Goal: Task Accomplishment & Management: Use online tool/utility

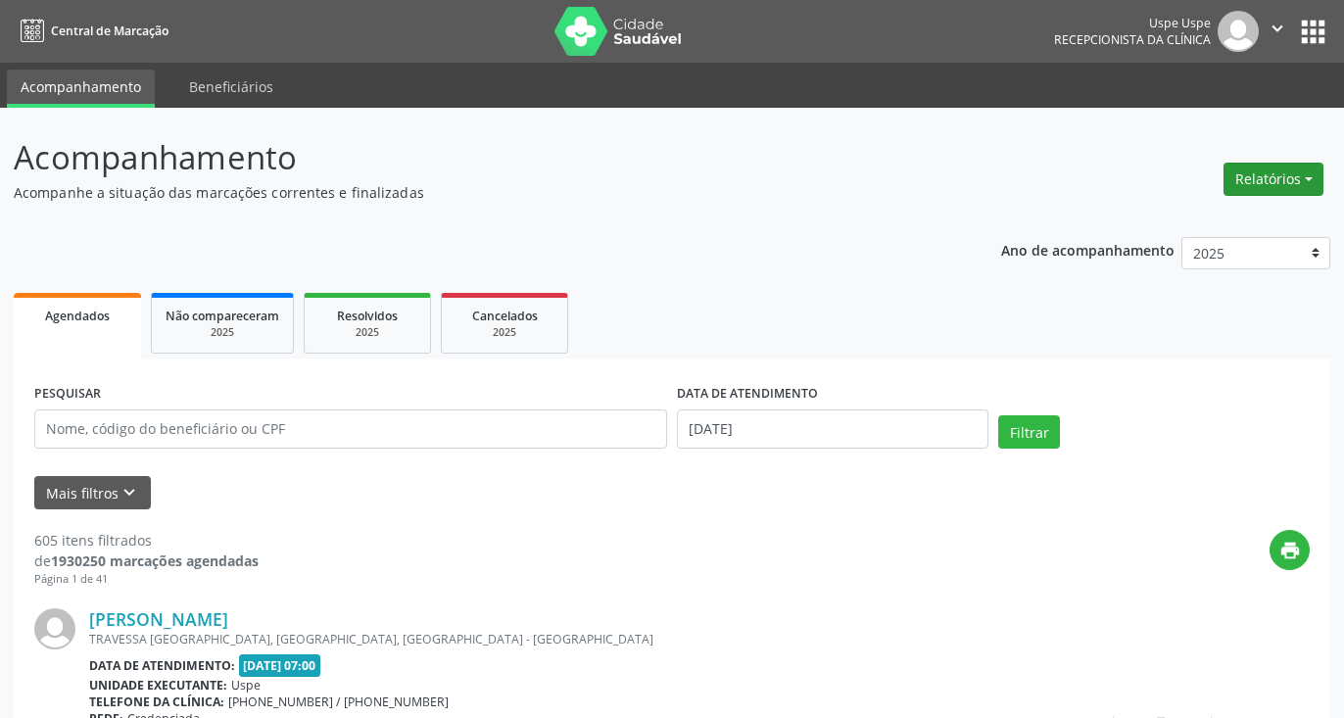
click at [1294, 186] on button "Relatórios" at bounding box center [1273, 179] width 100 height 33
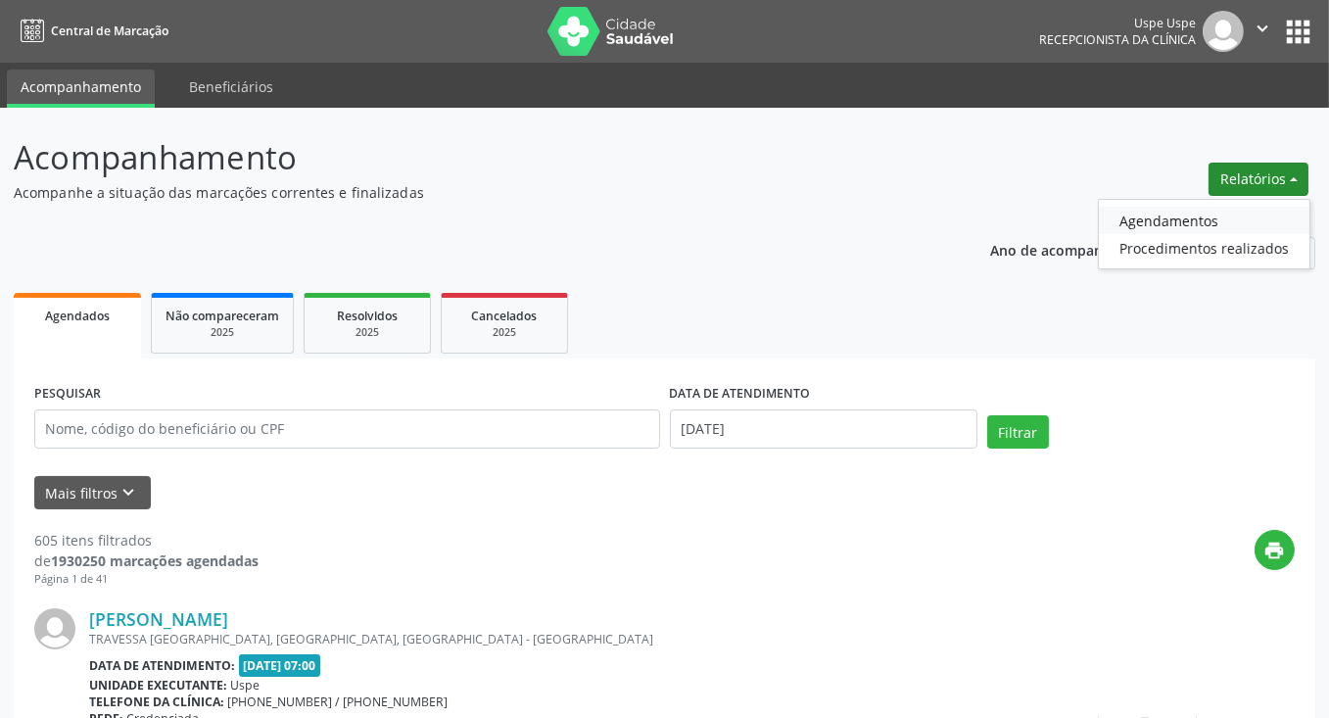
click at [1192, 213] on link "Agendamentos" at bounding box center [1204, 220] width 211 height 27
select select "8"
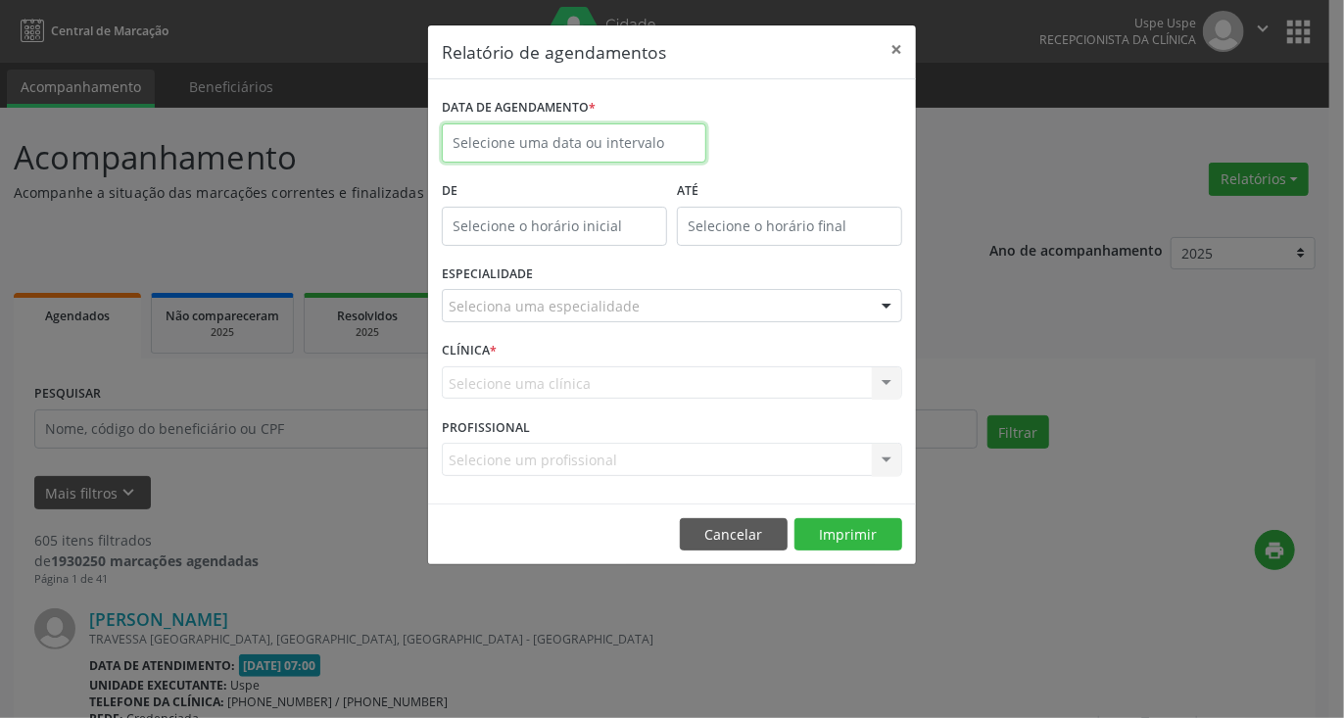
click at [590, 152] on input "text" at bounding box center [574, 142] width 264 height 39
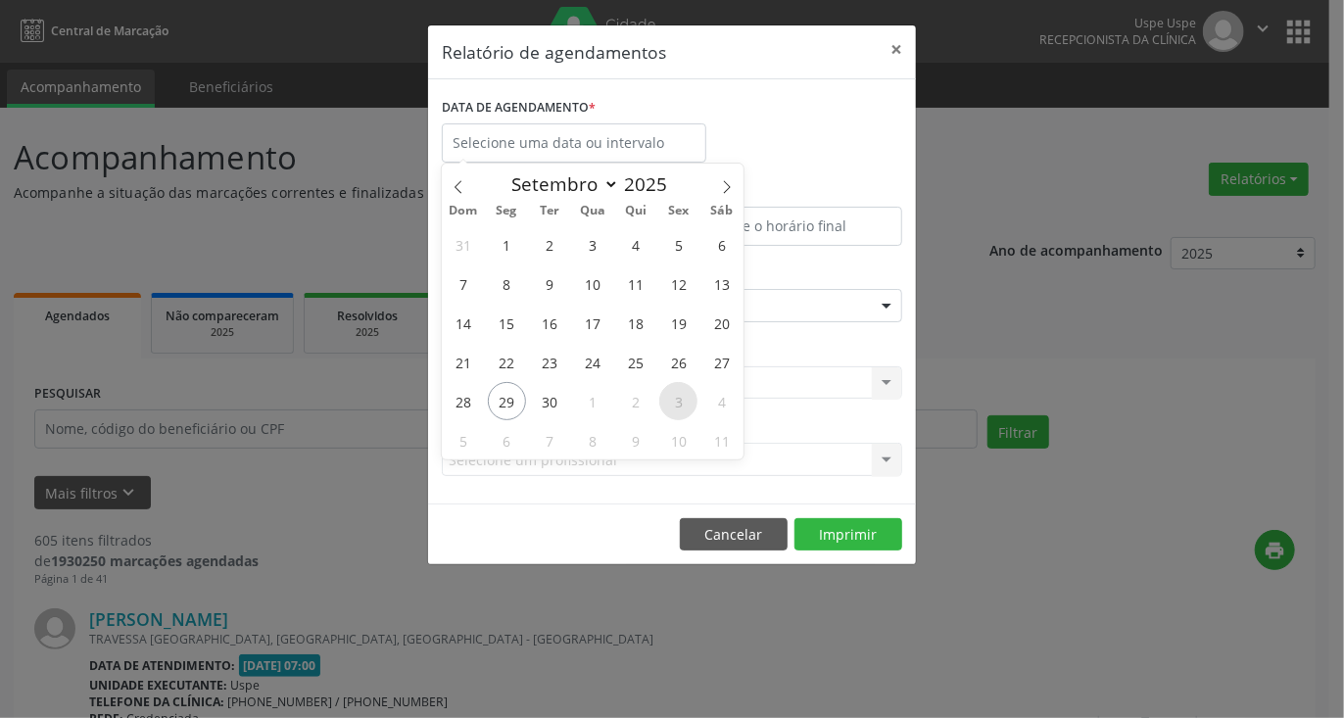
click at [668, 400] on span "3" at bounding box center [678, 401] width 38 height 38
type input "[DATE]"
click at [668, 400] on span "3" at bounding box center [678, 401] width 38 height 38
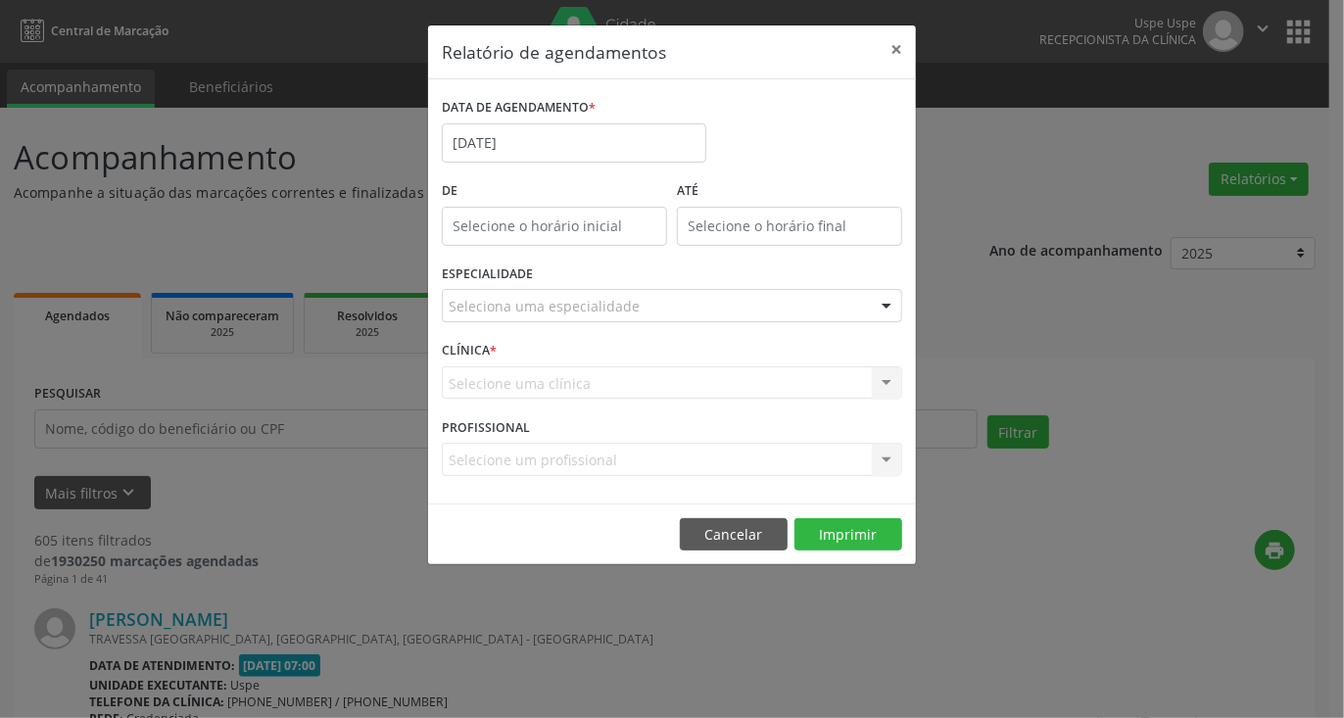
click at [668, 311] on div "Seleciona uma especialidade" at bounding box center [672, 305] width 460 height 33
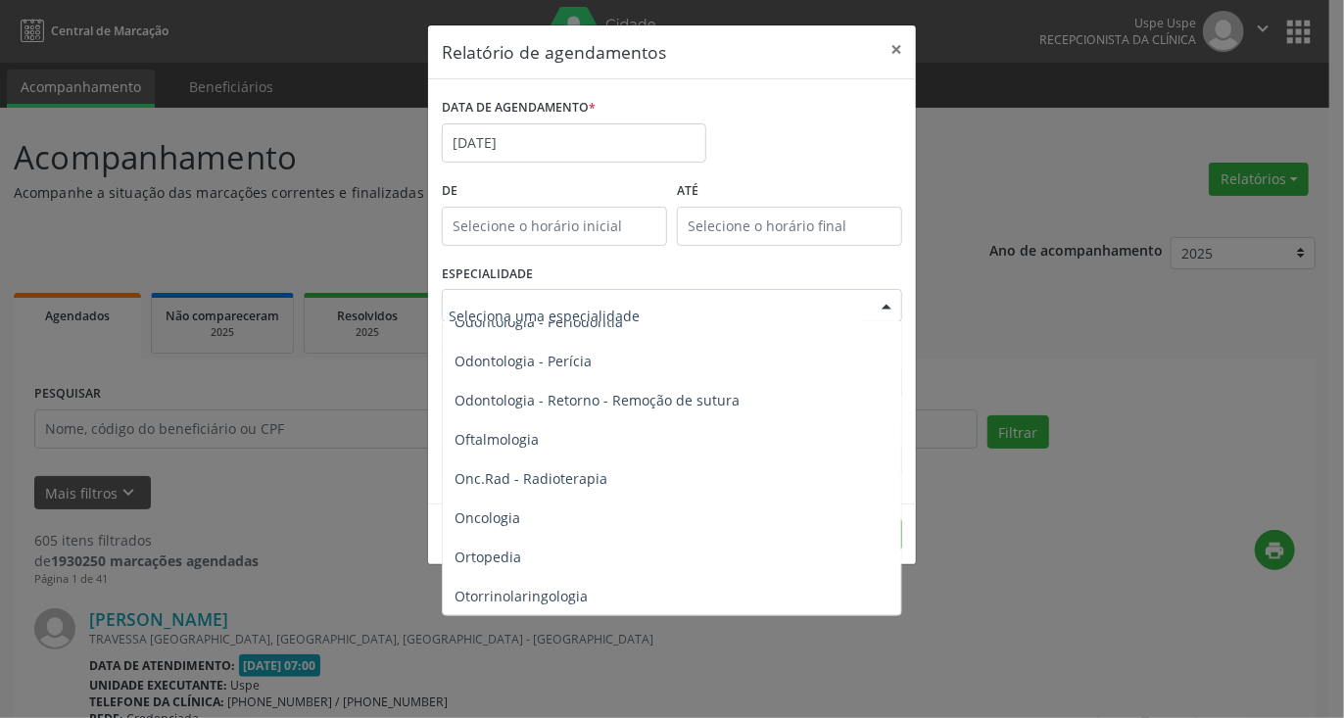
scroll to position [2742, 0]
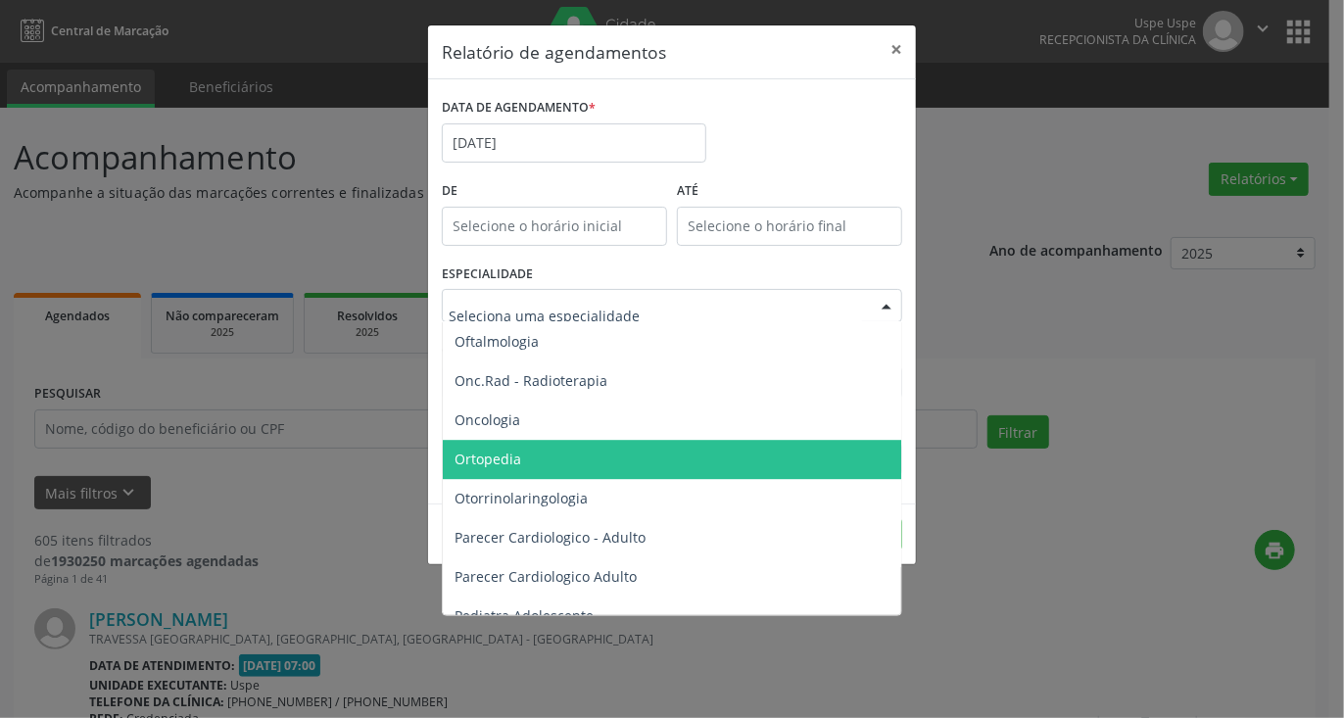
click at [535, 453] on span "Ortopedia" at bounding box center [673, 459] width 461 height 39
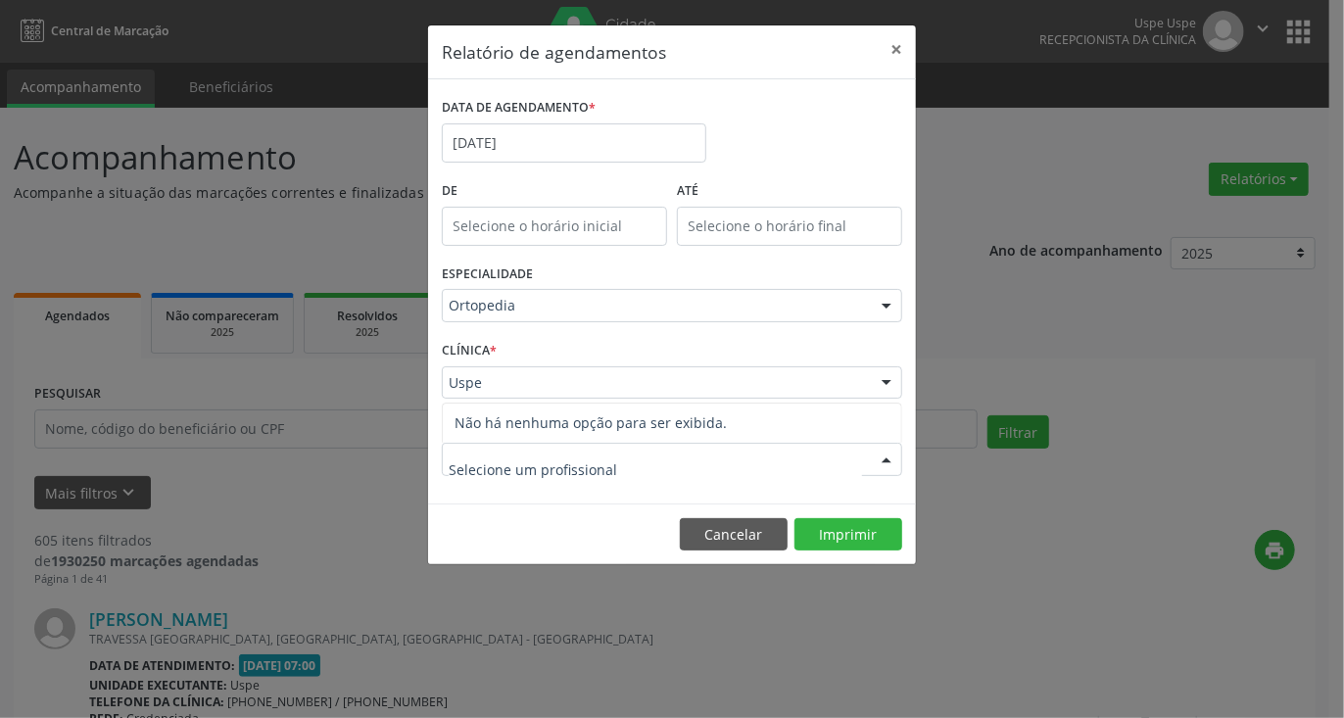
click at [571, 471] on input "text" at bounding box center [655, 469] width 413 height 39
click at [449, 383] on input "text" at bounding box center [449, 392] width 0 height 39
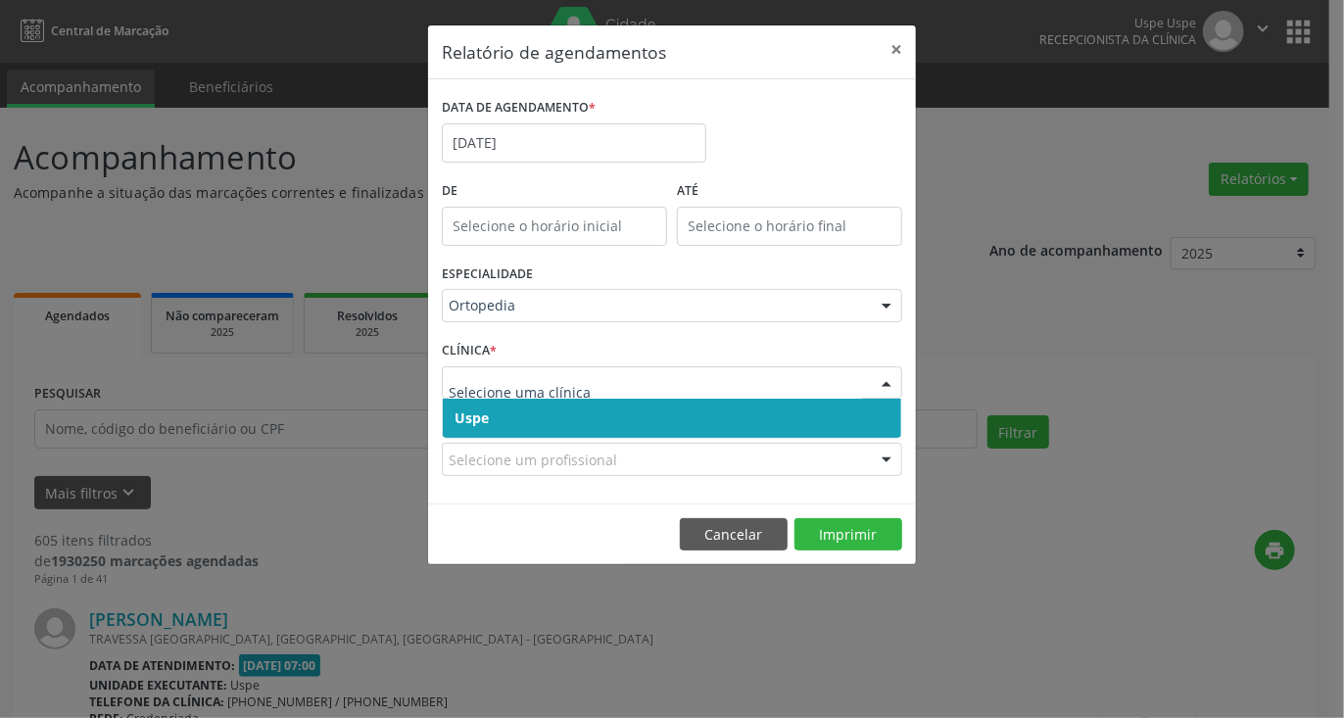
click at [465, 399] on span "Uspe" at bounding box center [672, 418] width 458 height 39
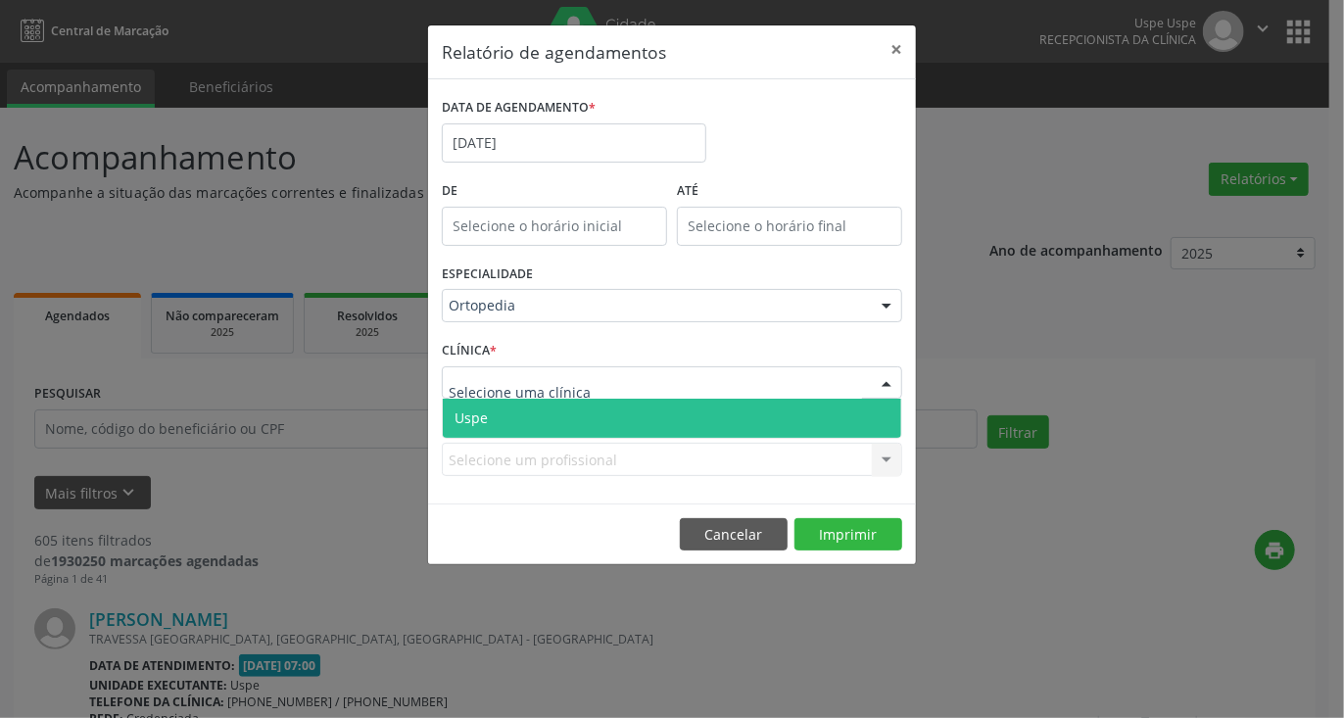
click at [494, 416] on span "Uspe" at bounding box center [672, 418] width 458 height 39
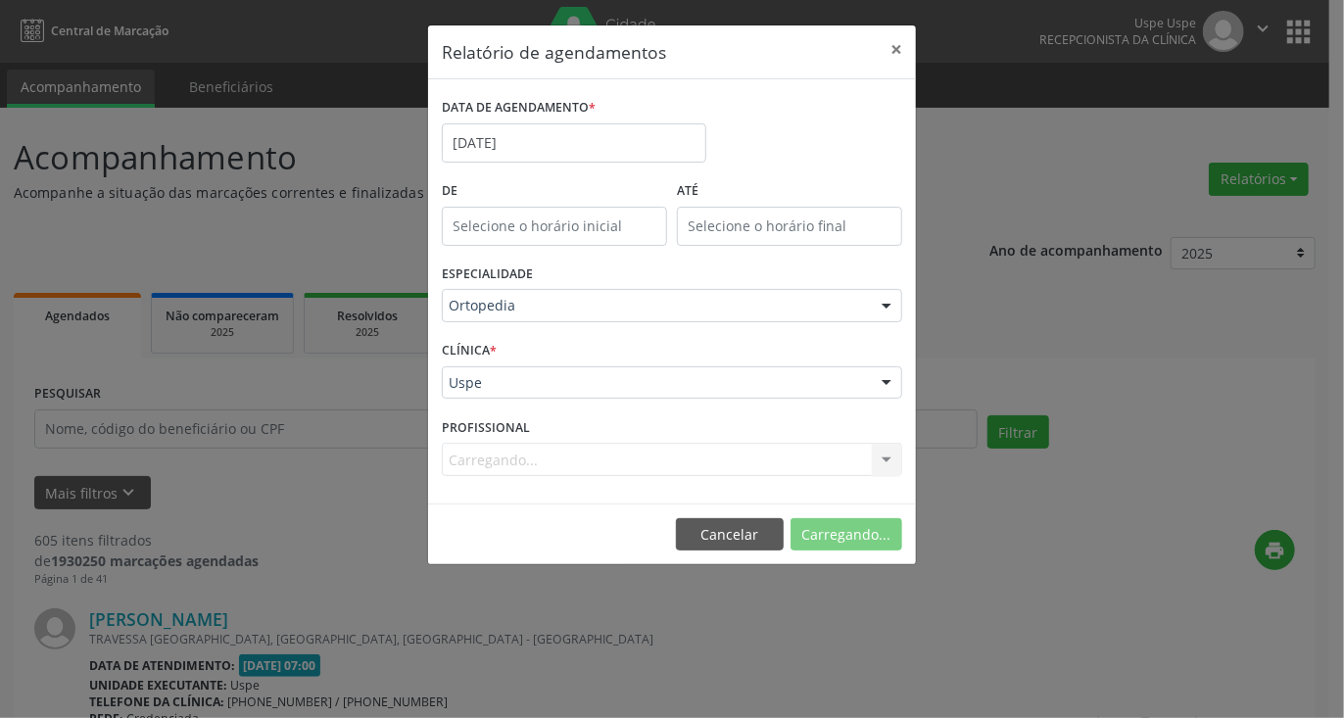
click at [535, 467] on div "Carregando... Nenhum resultado encontrado para: " " Não há nenhuma opção para s…" at bounding box center [672, 459] width 460 height 33
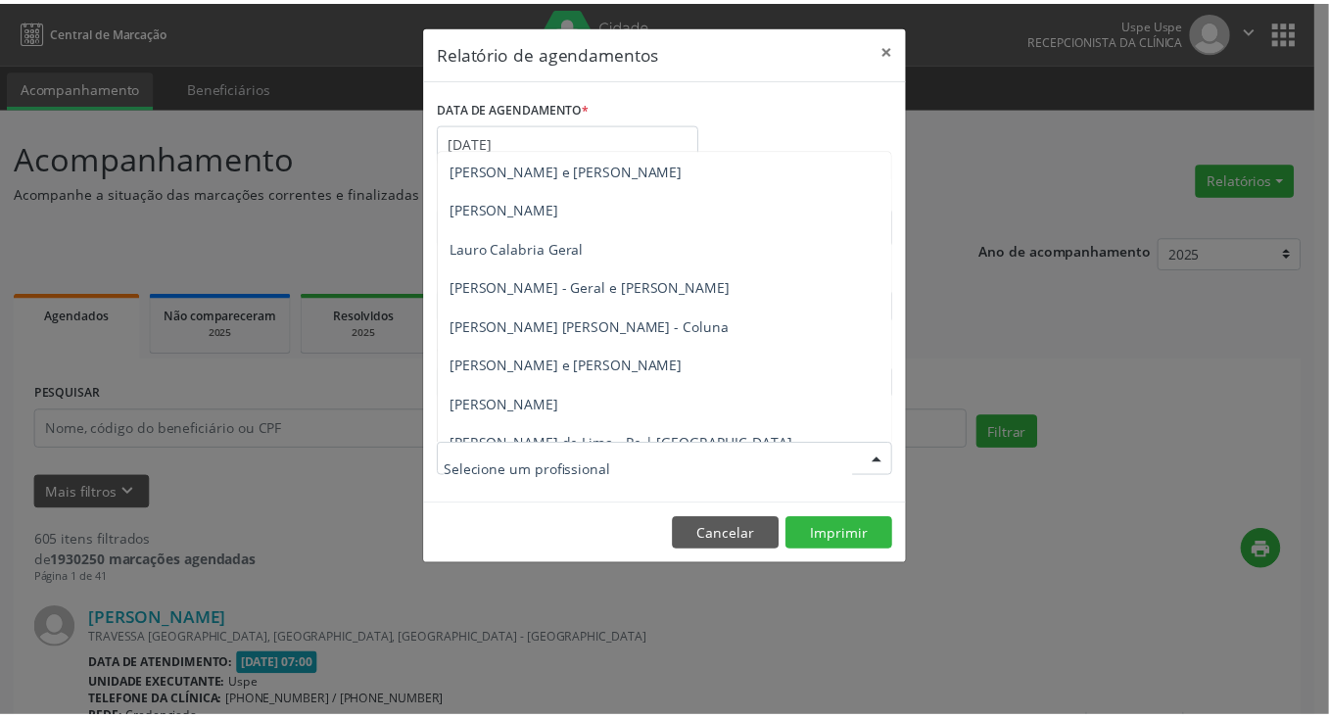
scroll to position [1175, 0]
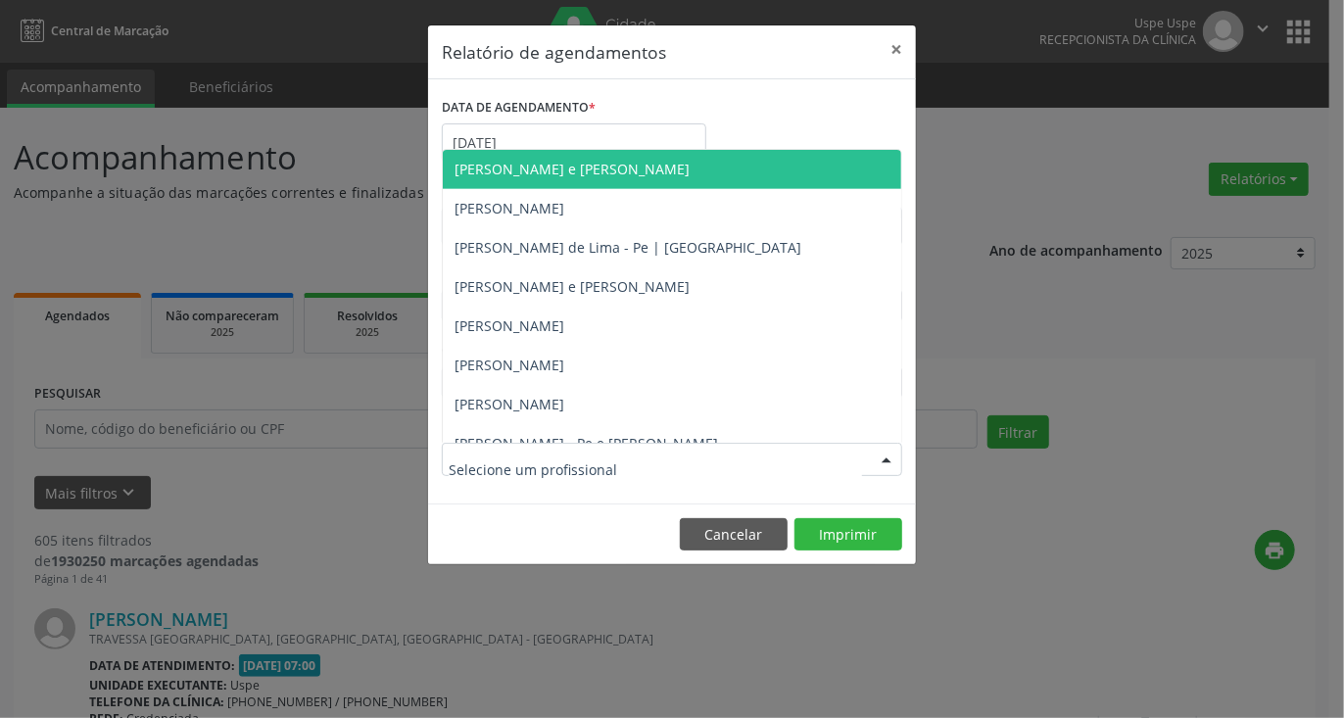
click at [561, 171] on span "[PERSON_NAME] e [PERSON_NAME]" at bounding box center [571, 169] width 235 height 19
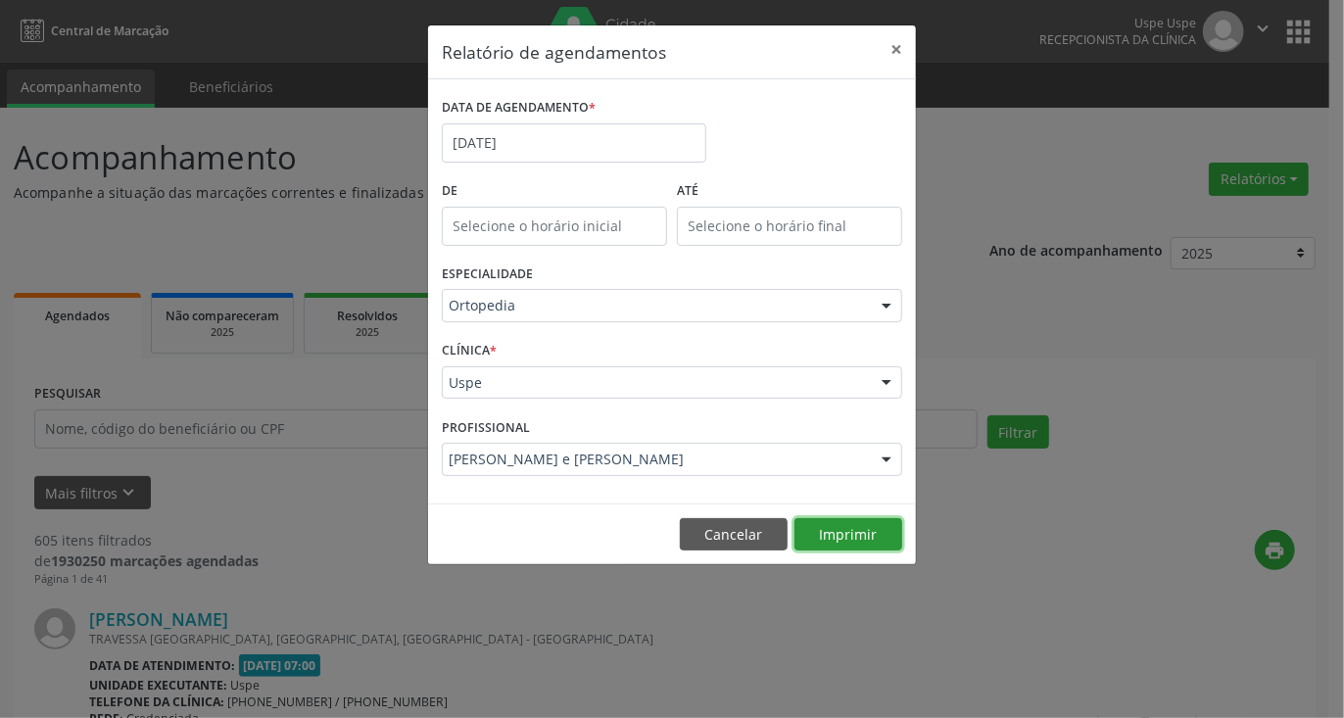
click at [849, 534] on button "Imprimir" at bounding box center [848, 534] width 108 height 33
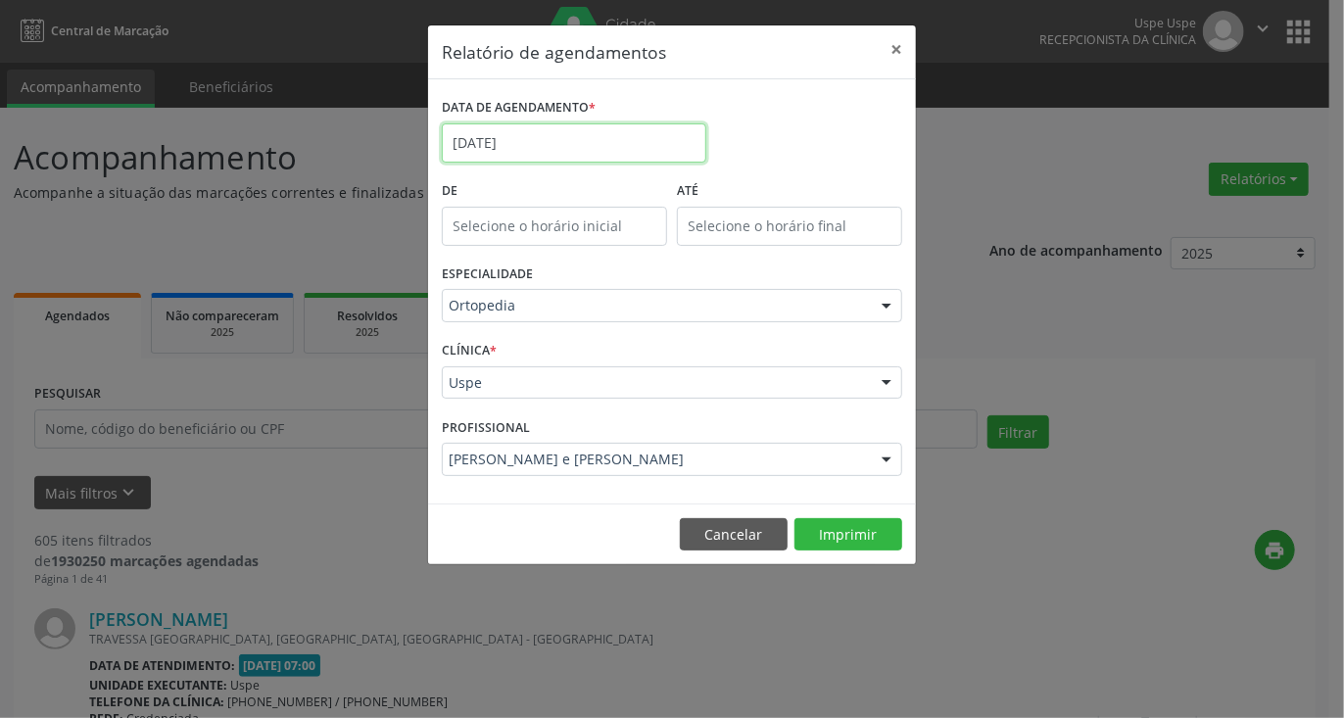
click at [634, 146] on input "[DATE]" at bounding box center [574, 142] width 264 height 39
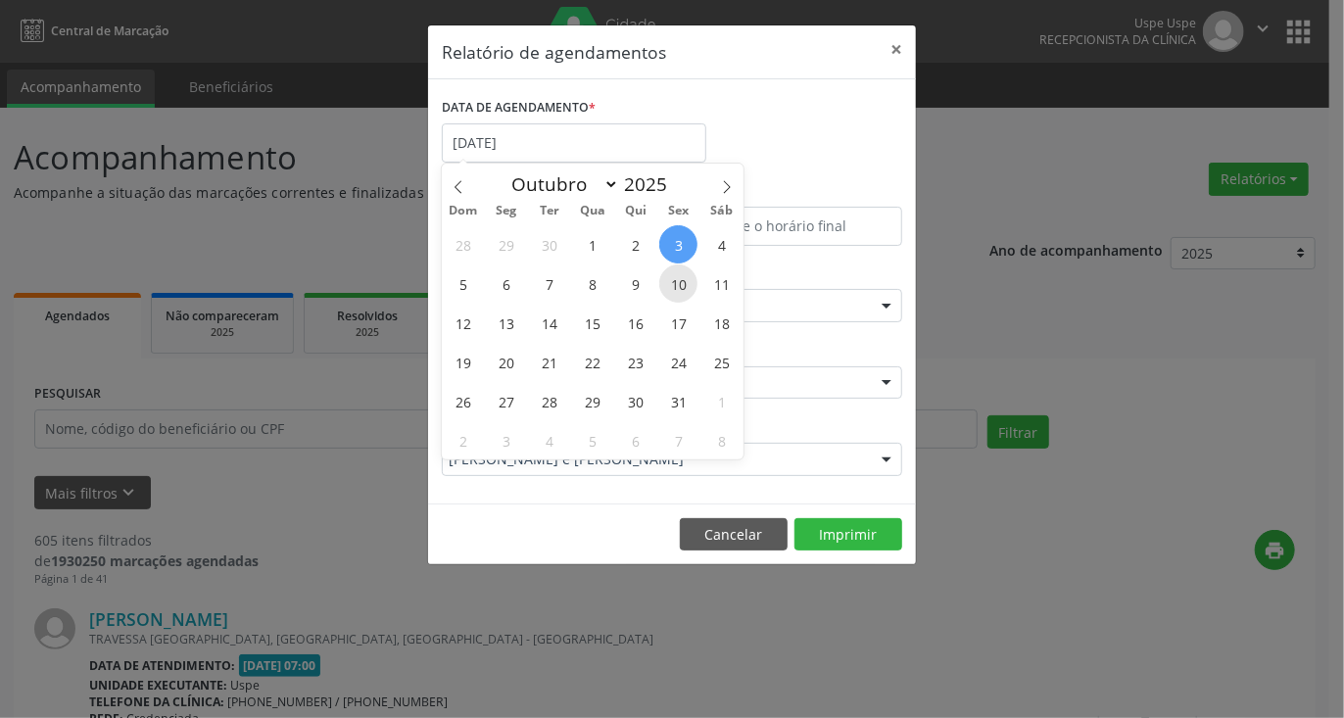
click at [678, 288] on span "10" at bounding box center [678, 283] width 38 height 38
type input "[DATE]"
click at [678, 288] on span "10" at bounding box center [678, 283] width 38 height 38
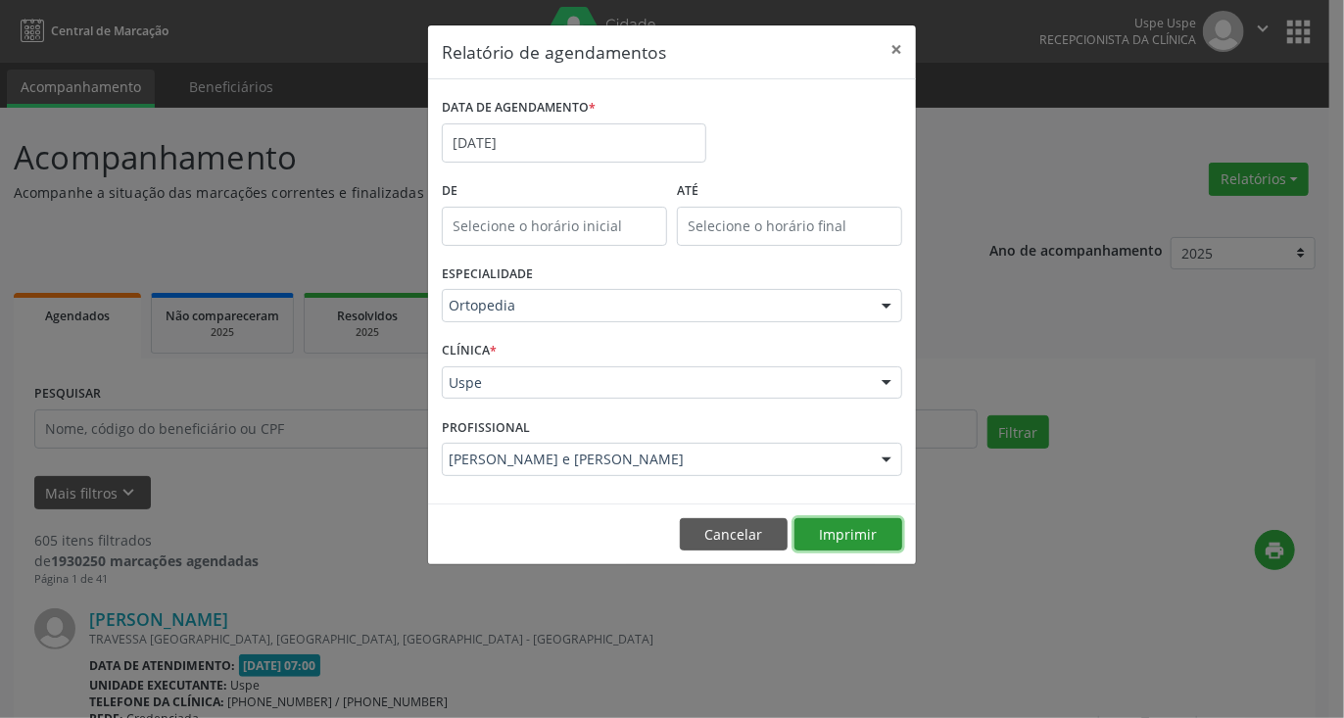
click at [854, 536] on button "Imprimir" at bounding box center [848, 534] width 108 height 33
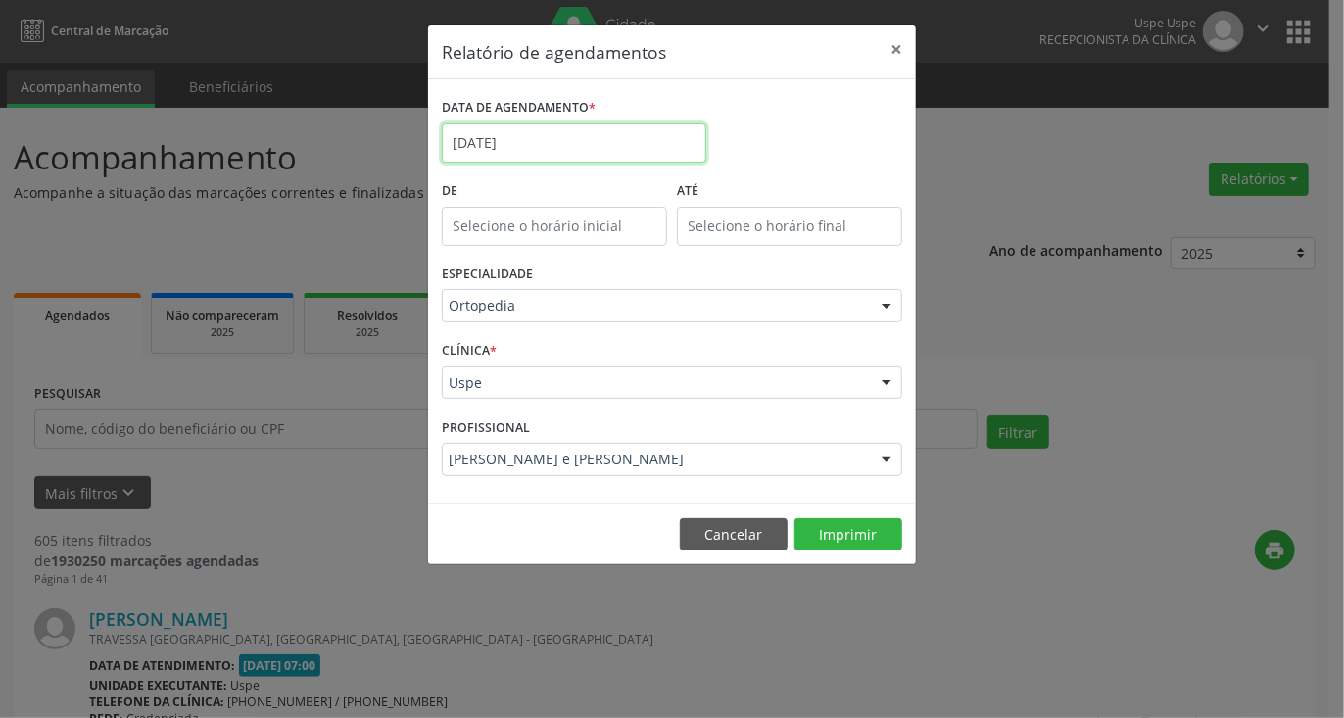
click at [640, 159] on input "[DATE]" at bounding box center [574, 142] width 264 height 39
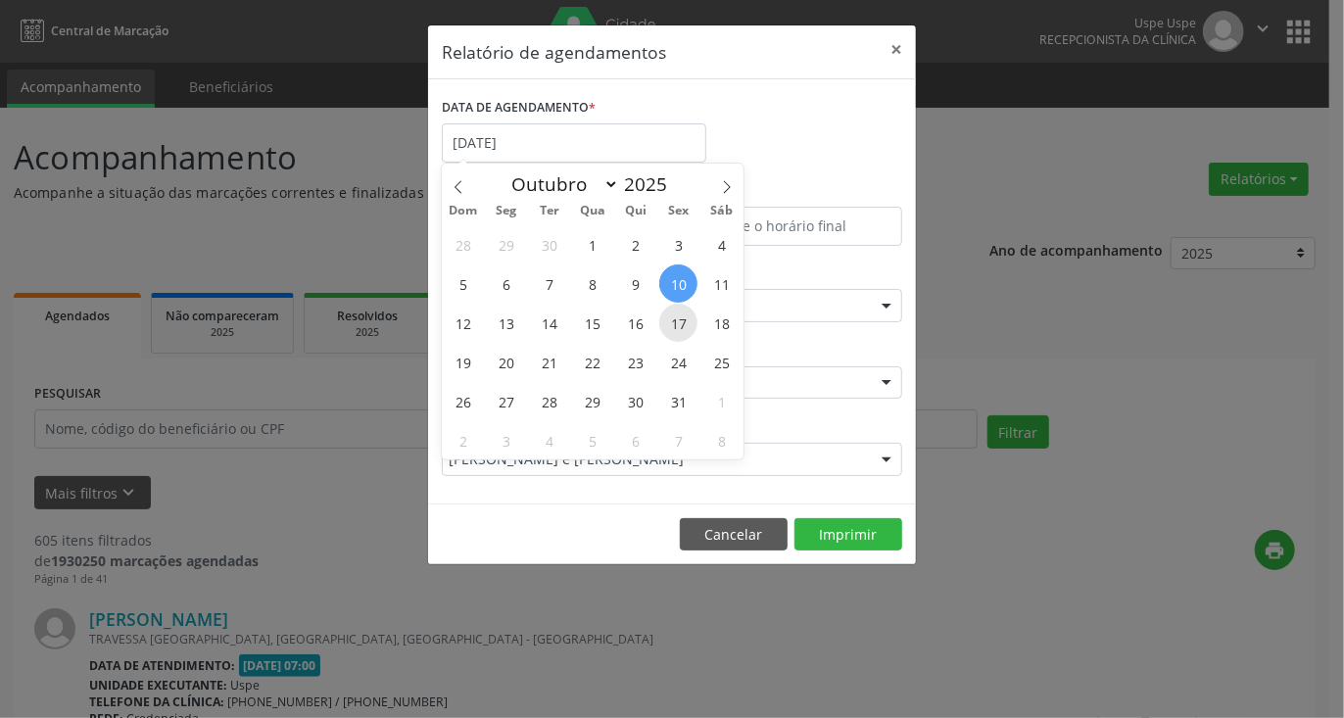
click at [670, 323] on span "17" at bounding box center [678, 323] width 38 height 38
type input "[DATE]"
click at [670, 323] on span "17" at bounding box center [678, 323] width 38 height 38
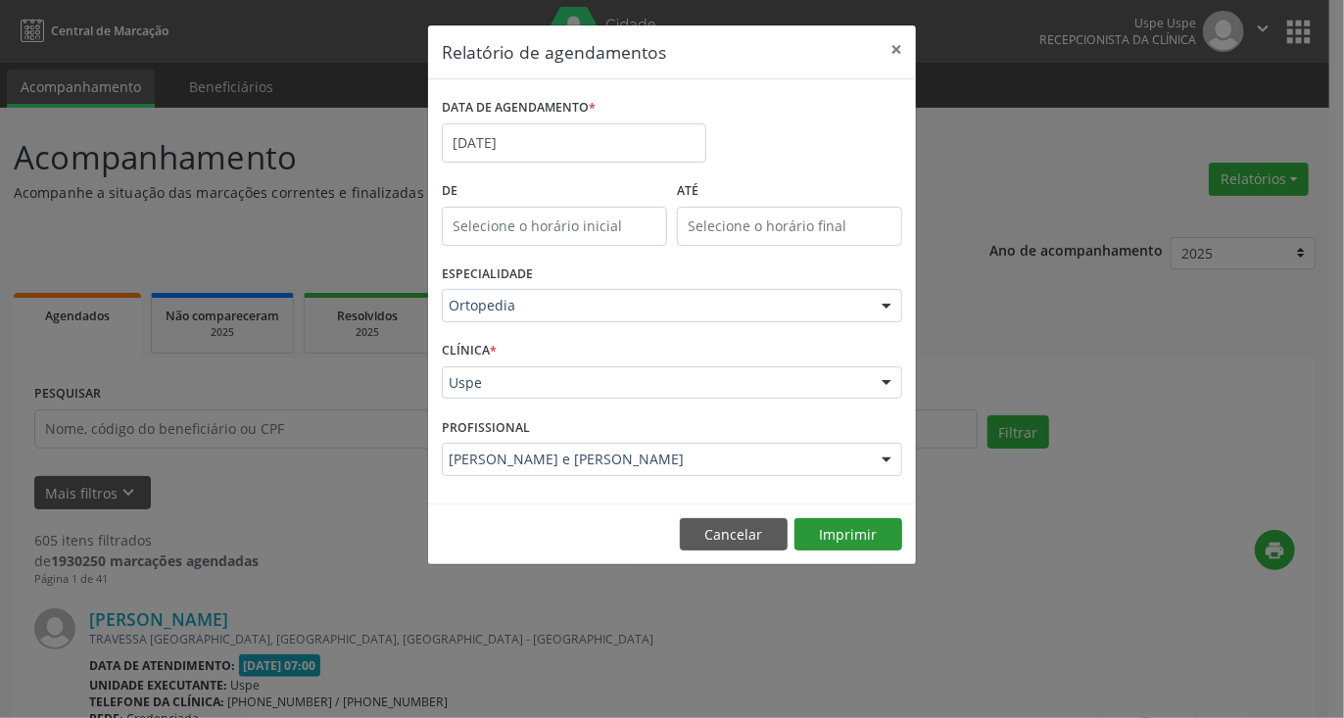
click at [843, 518] on footer "Cancelar Imprimir" at bounding box center [672, 534] width 488 height 62
click at [853, 537] on button "Imprimir" at bounding box center [848, 534] width 108 height 33
click at [547, 152] on input "[DATE]" at bounding box center [574, 142] width 264 height 39
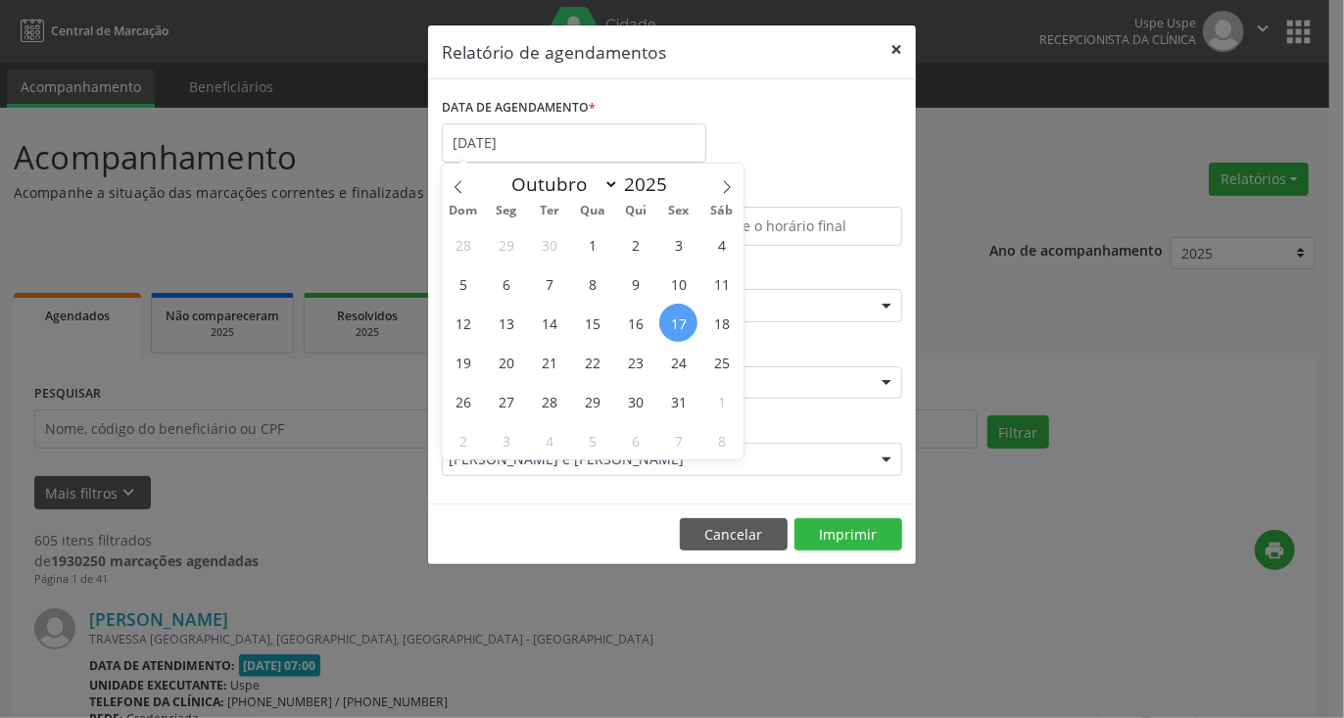
click at [899, 47] on button "×" at bounding box center [895, 49] width 39 height 48
